Goal: Task Accomplishment & Management: Manage account settings

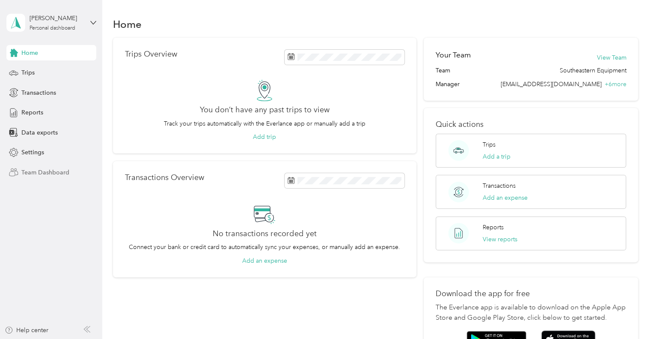
click at [39, 173] on span "Team Dashboard" at bounding box center [45, 172] width 48 height 9
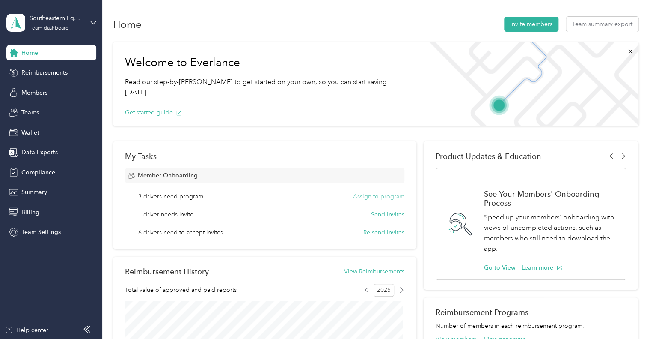
click at [391, 194] on button "Assign to program" at bounding box center [378, 196] width 51 height 9
